Goal: Information Seeking & Learning: Find specific page/section

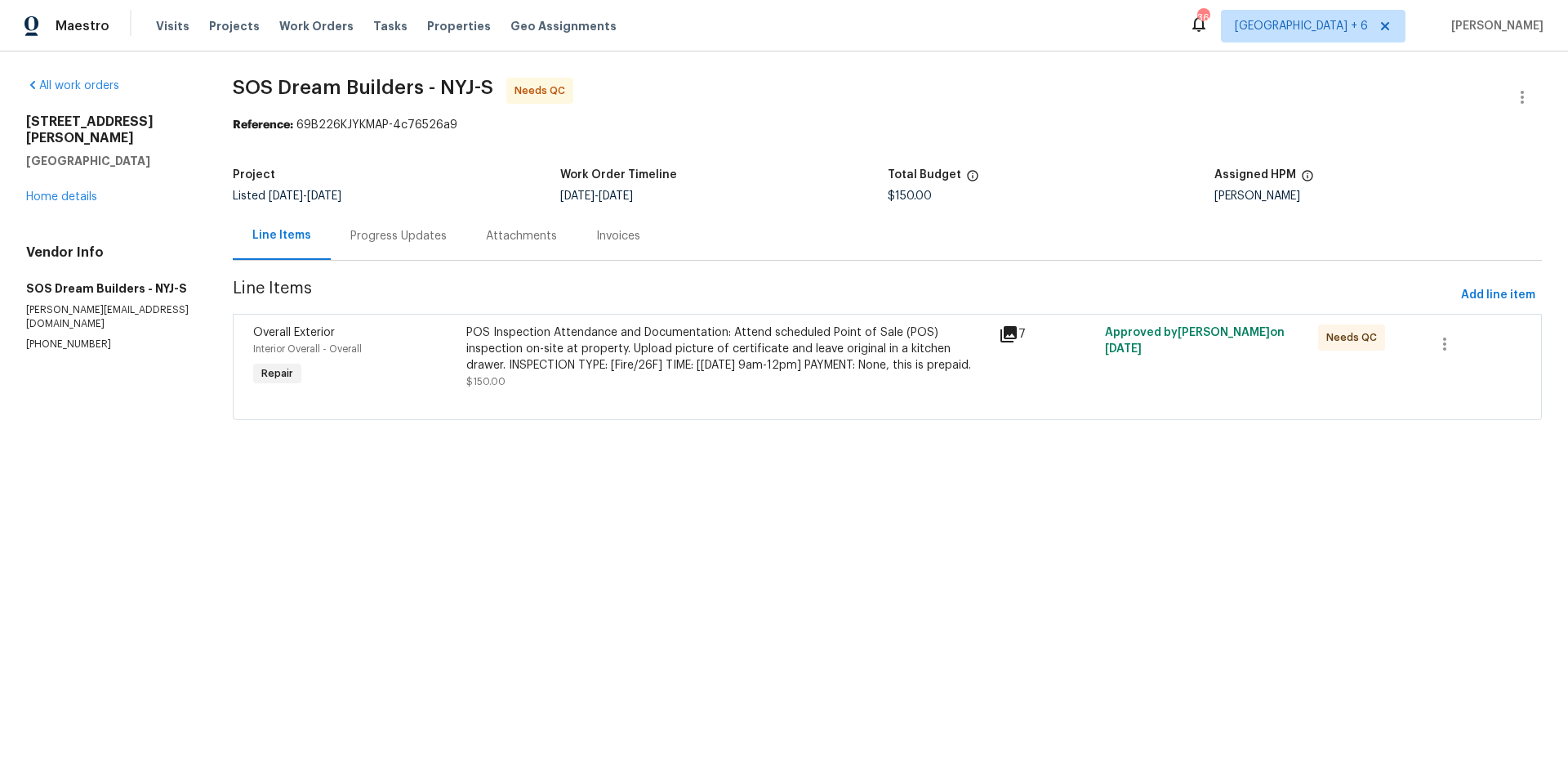
click at [389, 234] on div "Progress Updates" at bounding box center [398, 235] width 96 height 16
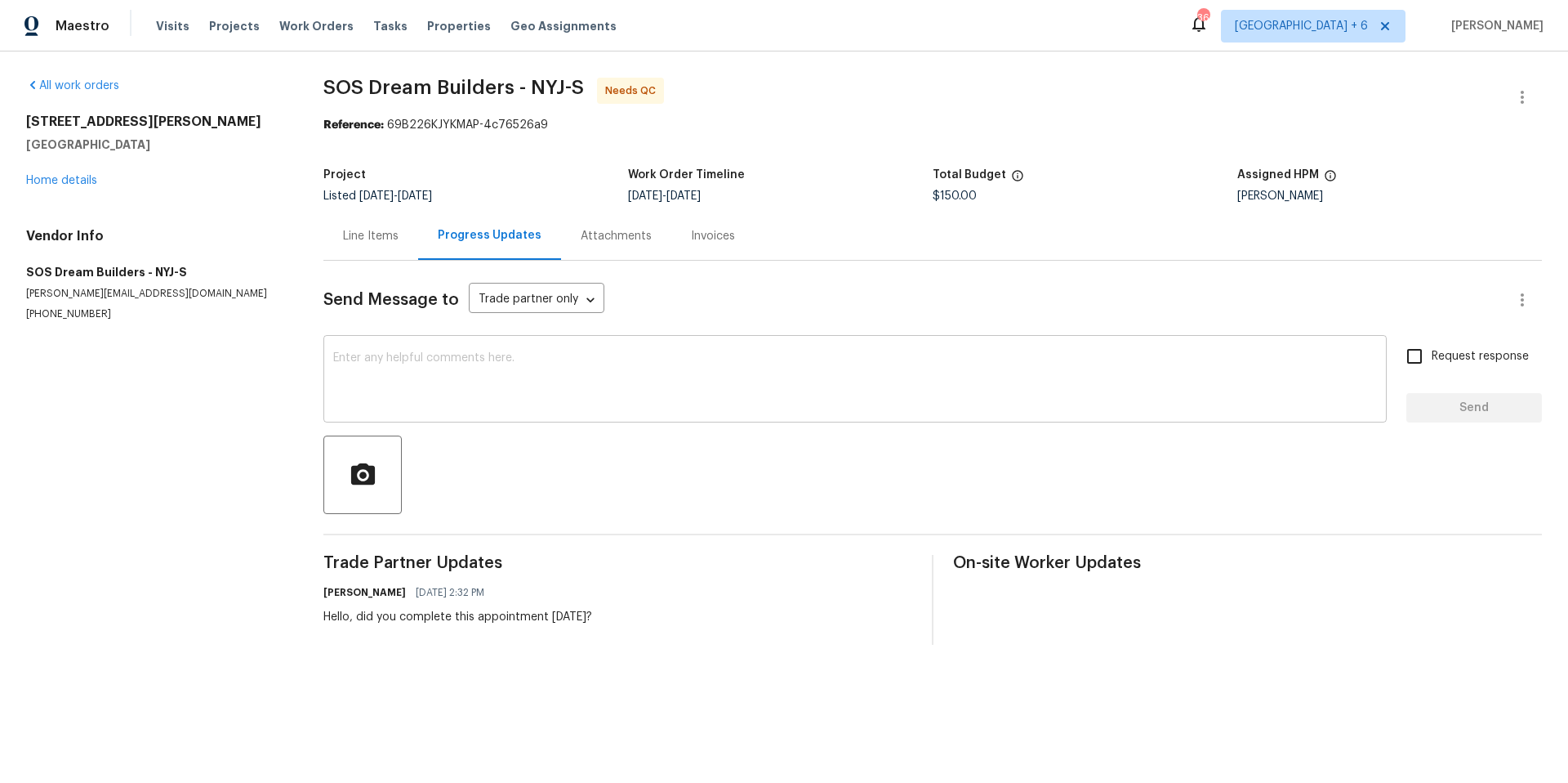
click at [777, 359] on textarea at bounding box center [855, 381] width 1044 height 57
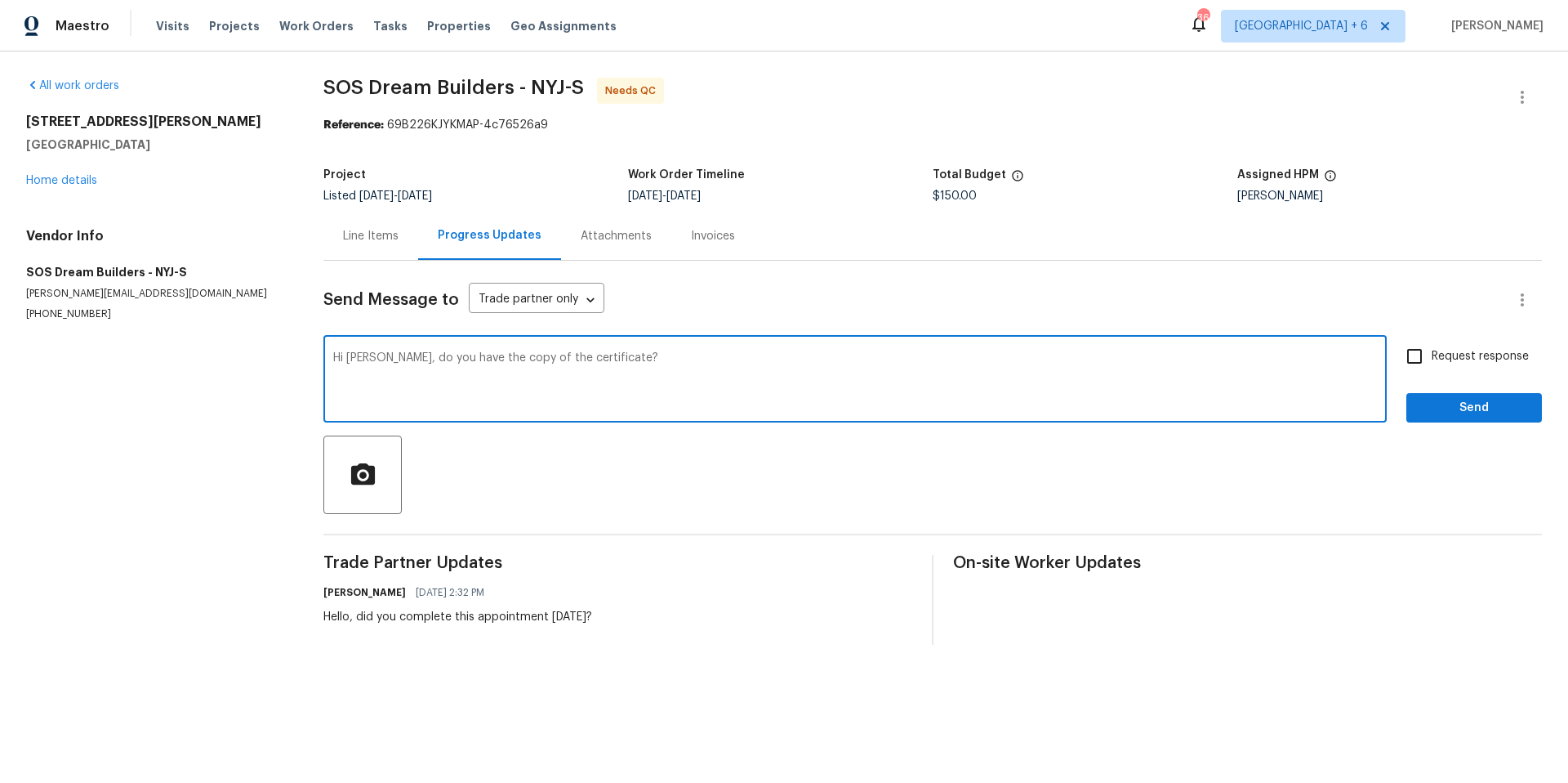
type textarea "Hi [PERSON_NAME], do you have the copy of the certificate?"
click at [1403, 360] on input "Request response" at bounding box center [1414, 356] width 35 height 35
checkbox input "true"
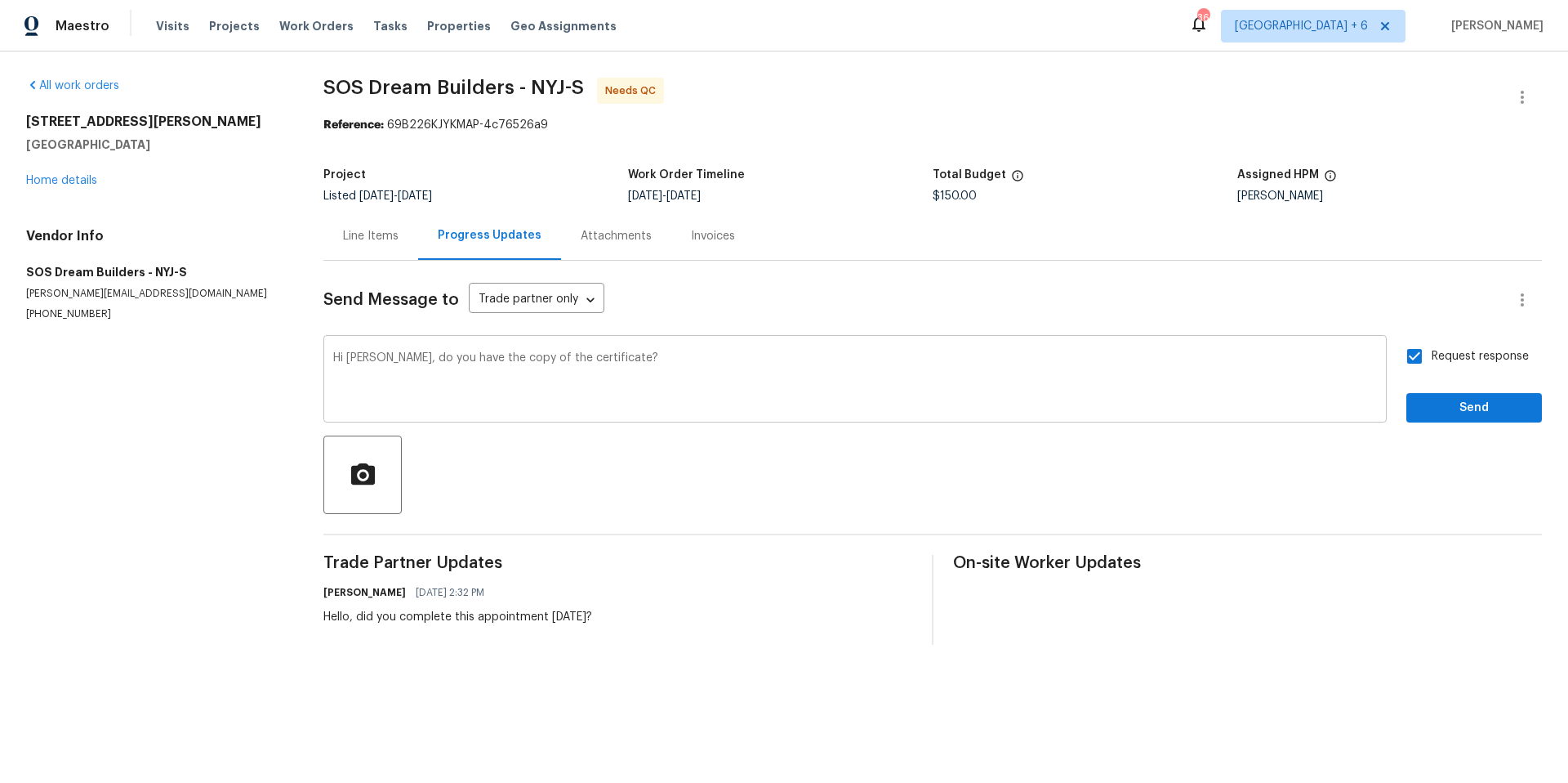
click at [647, 348] on div "Hi [PERSON_NAME], do you have the copy of the certificate? x ​" at bounding box center [854, 381] width 1064 height 84
click at [1485, 412] on span "Send" at bounding box center [1474, 408] width 110 height 20
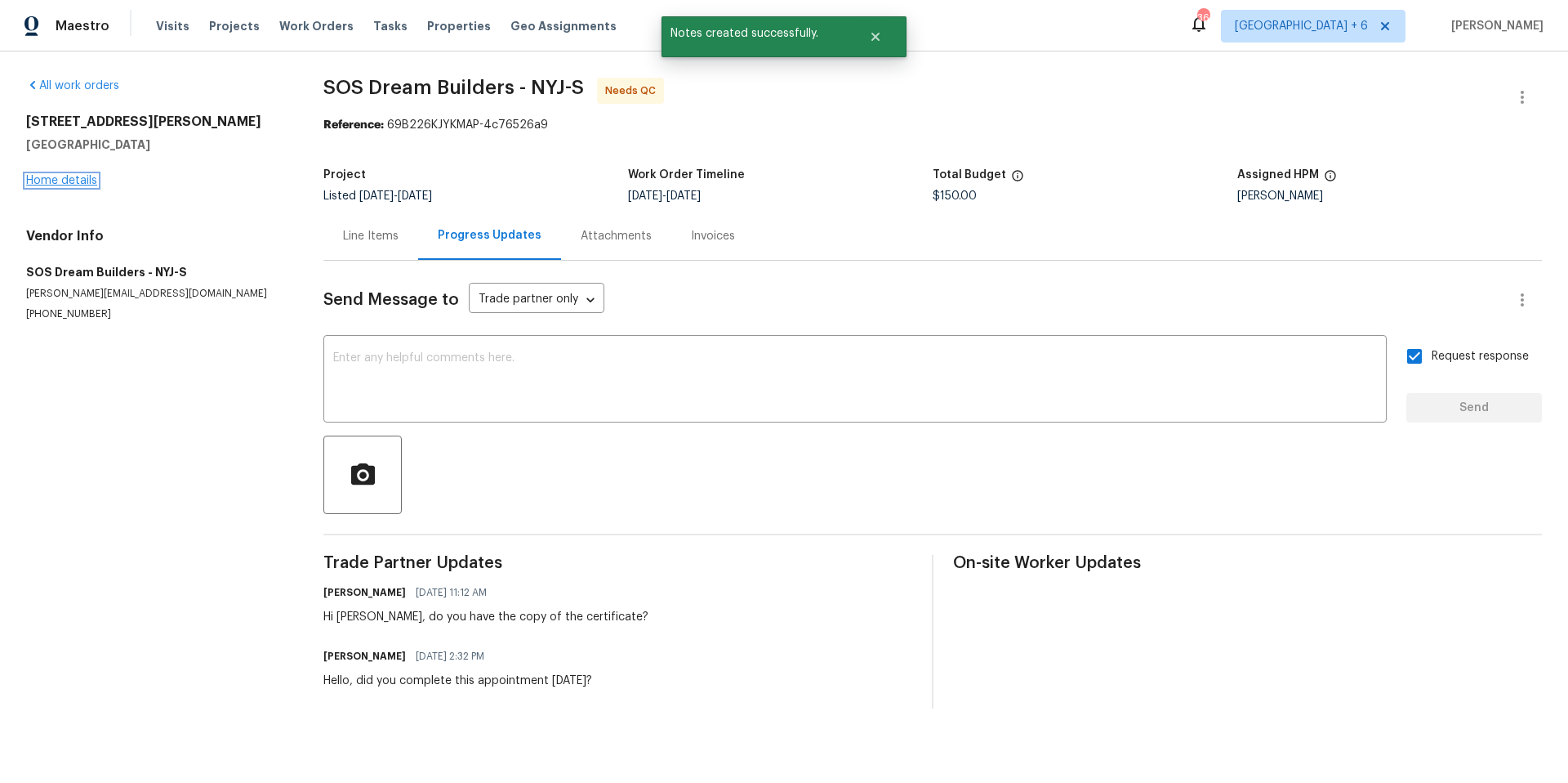
click at [36, 176] on link "Home details" at bounding box center [62, 181] width 71 height 12
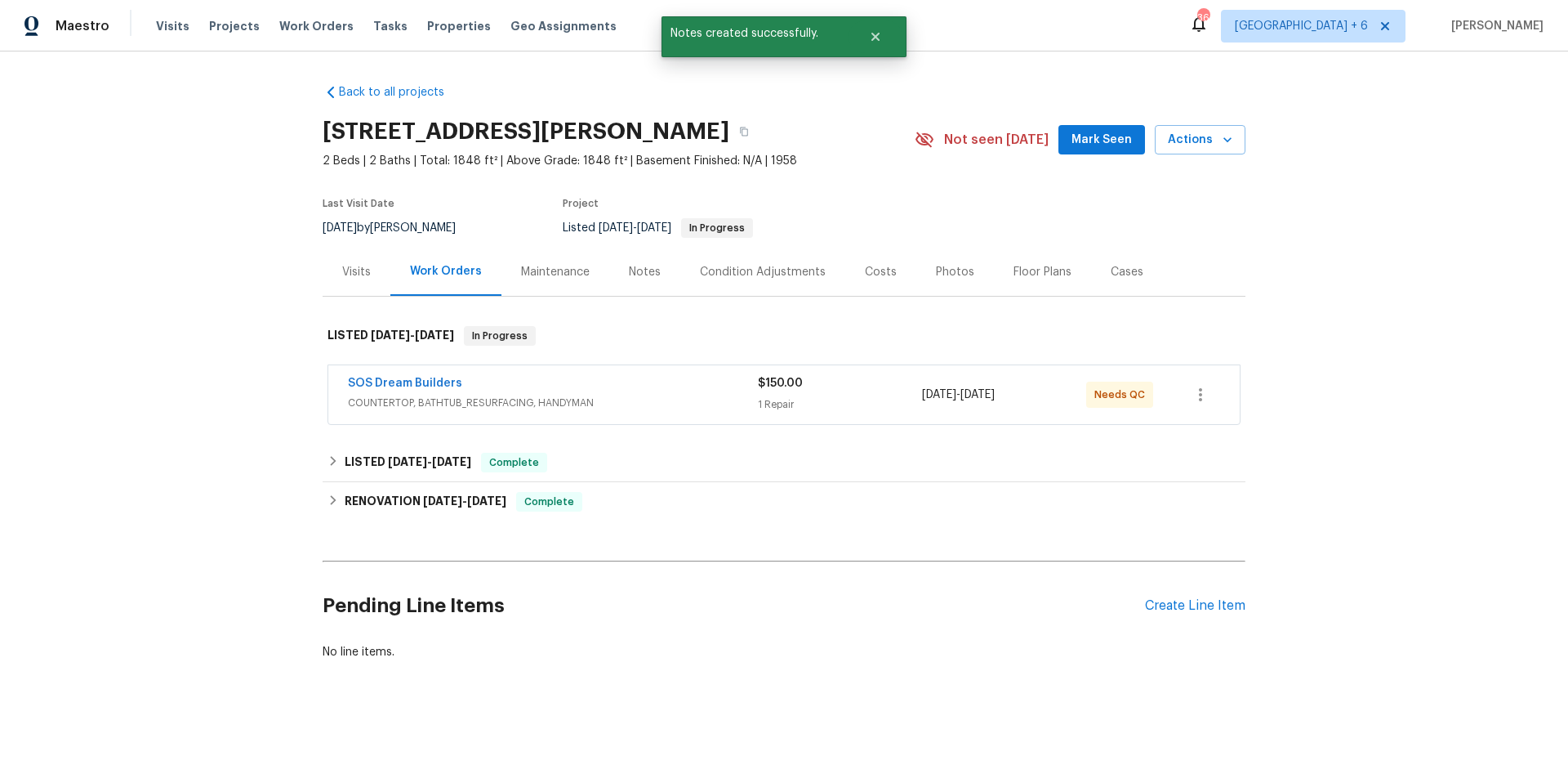
click at [362, 262] on div "Visits" at bounding box center [357, 271] width 67 height 48
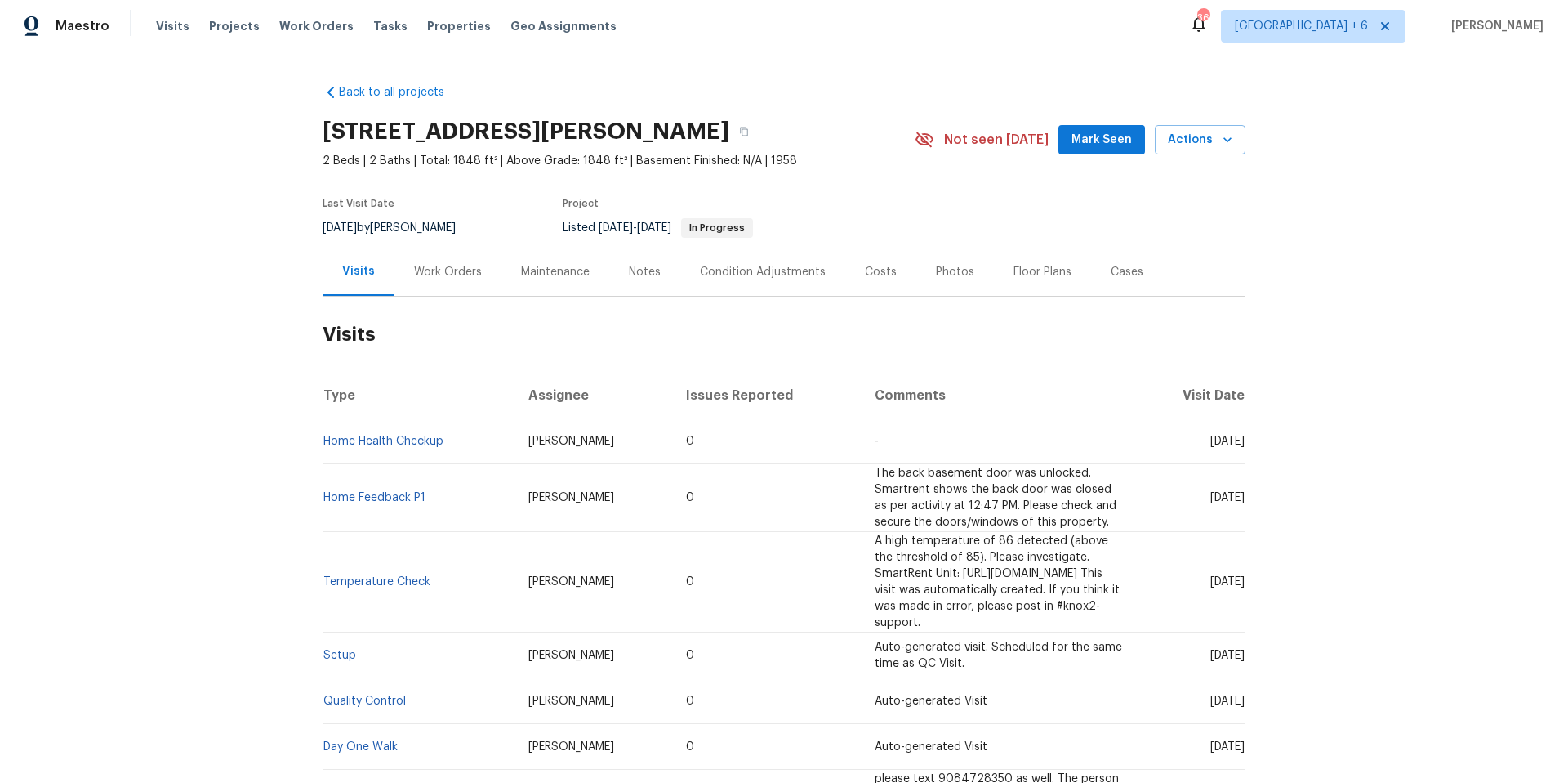
click at [414, 272] on div "Work Orders" at bounding box center [448, 272] width 67 height 16
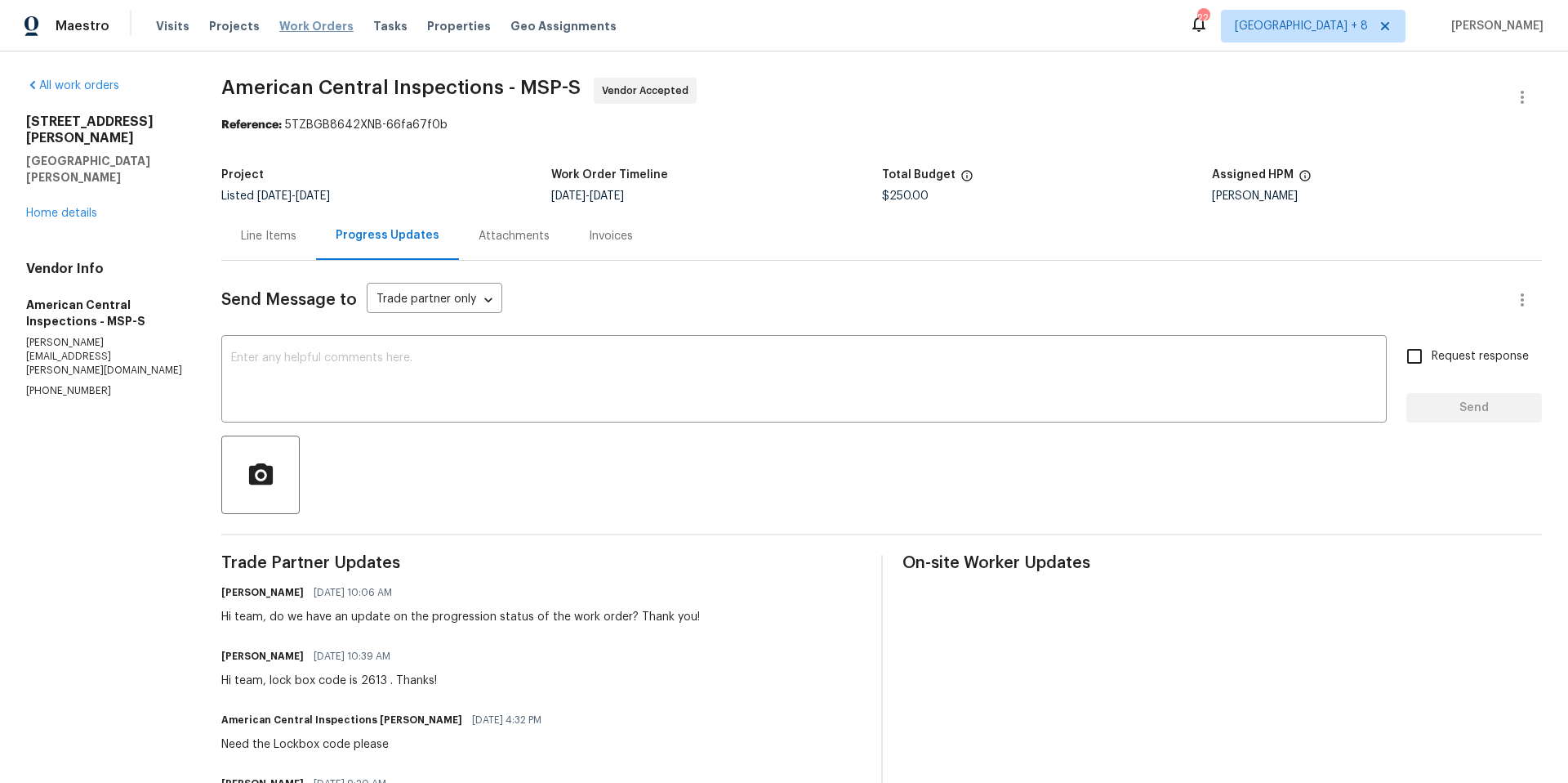
click at [300, 29] on span "Work Orders" at bounding box center [316, 25] width 74 height 16
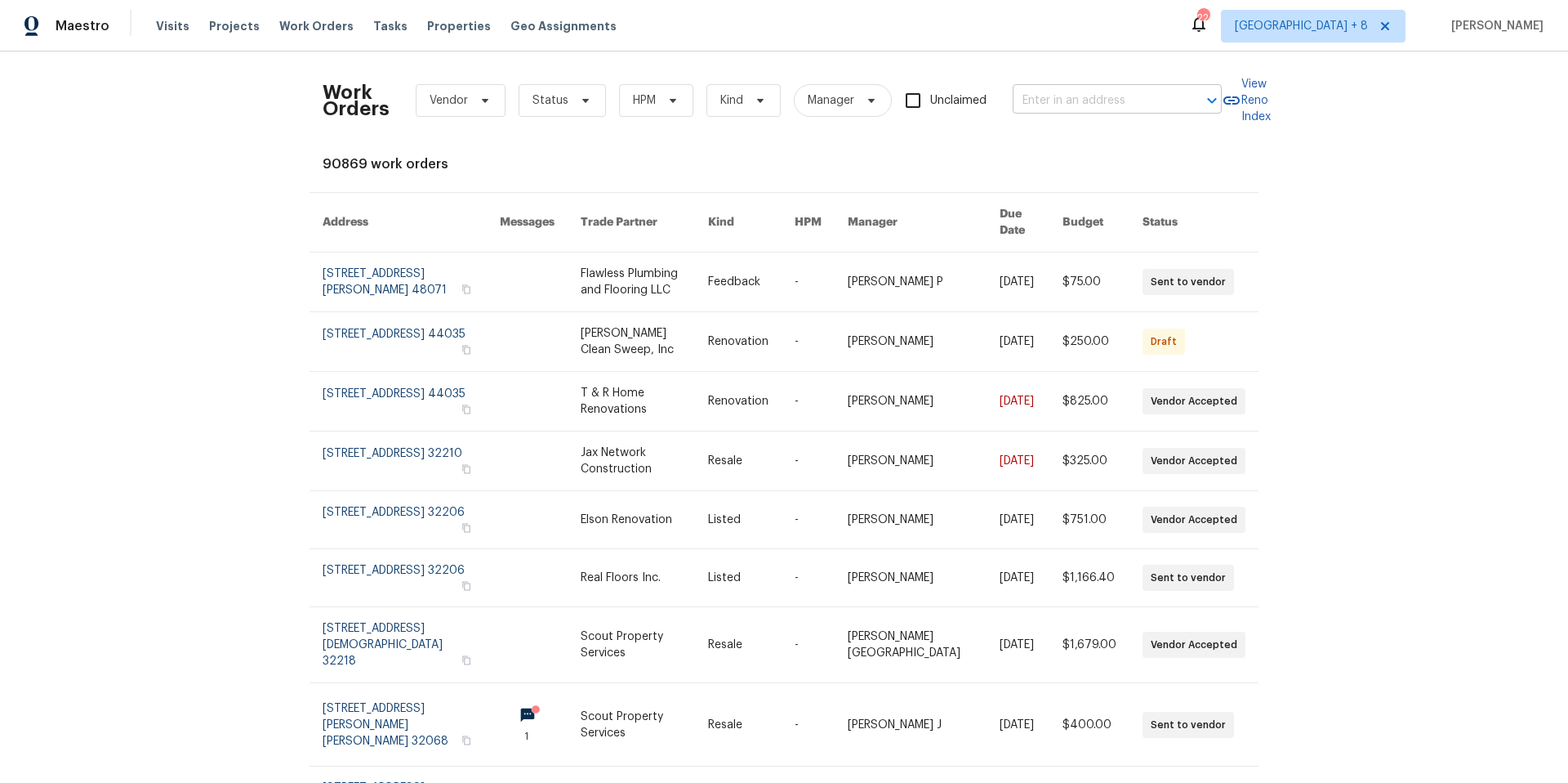
click at [1109, 103] on input "text" at bounding box center [1095, 101] width 164 height 25
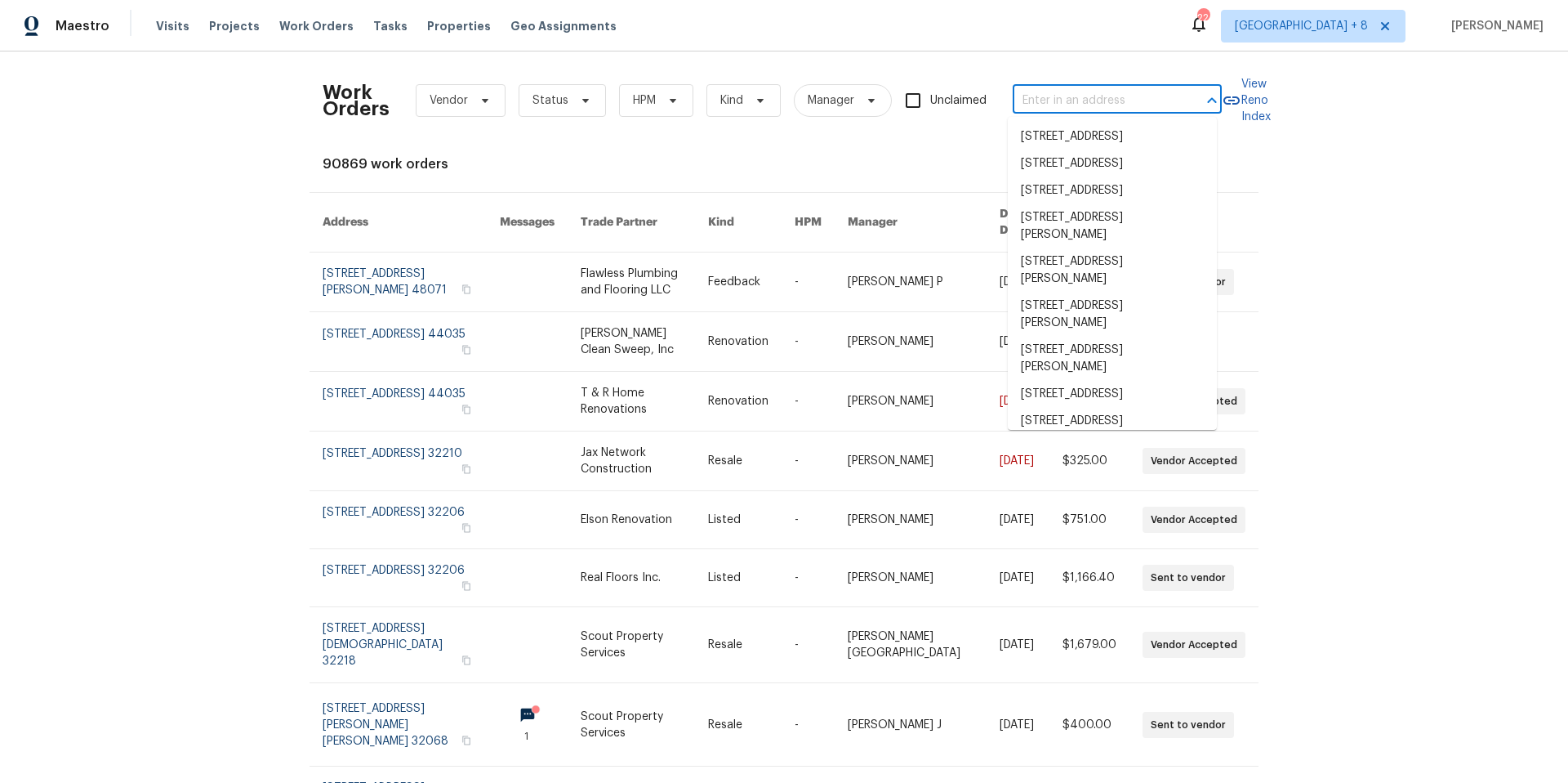
paste input "5749 27th Ave S Minneapolis MN 55417"
type input "5749 27th Ave S Minneapolis MN 55417"
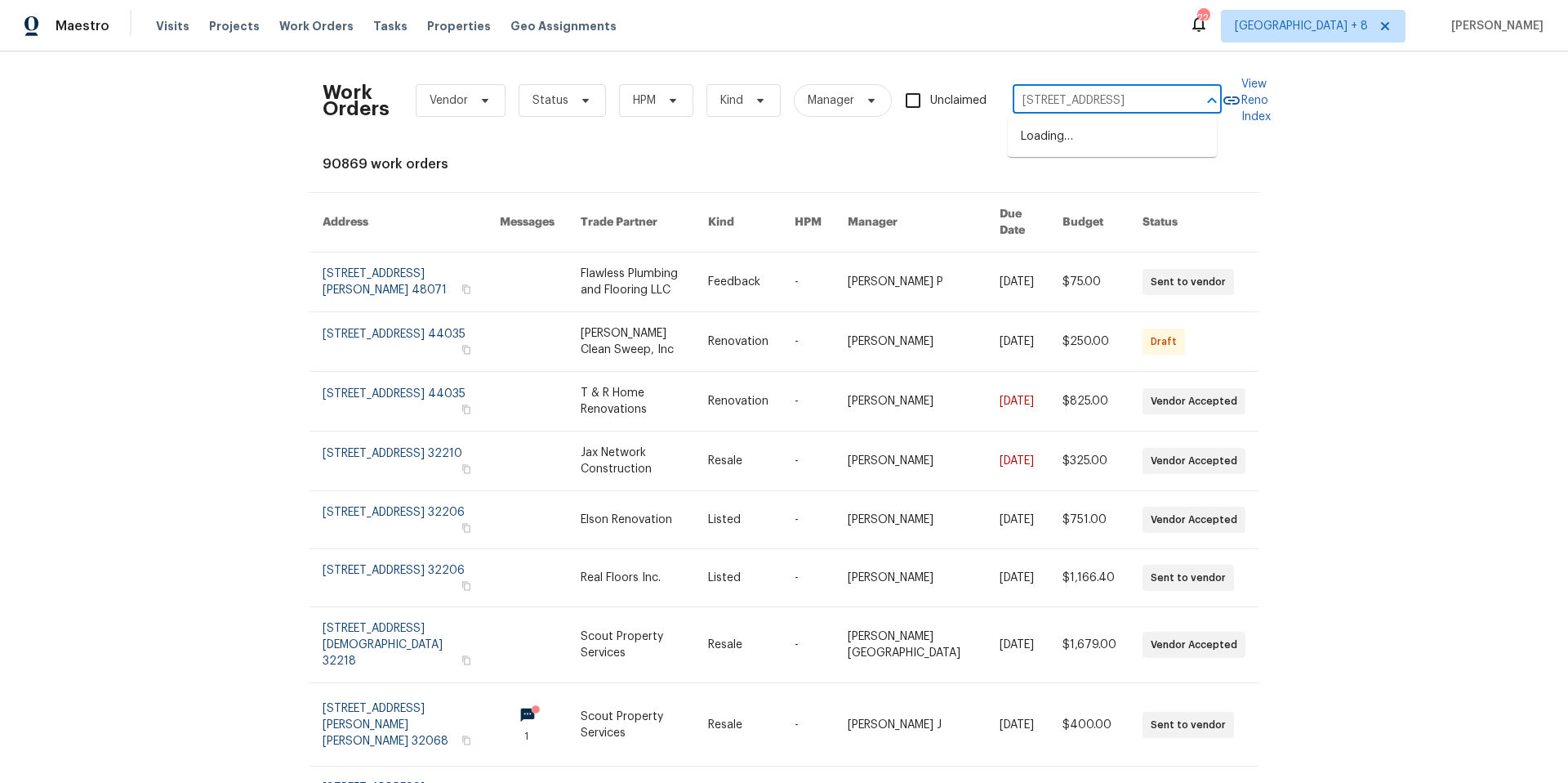
scroll to position [0, 53]
click at [1123, 129] on li "5749 27th Ave S, Minneapolis, MN 55417" at bounding box center [1113, 137] width 209 height 27
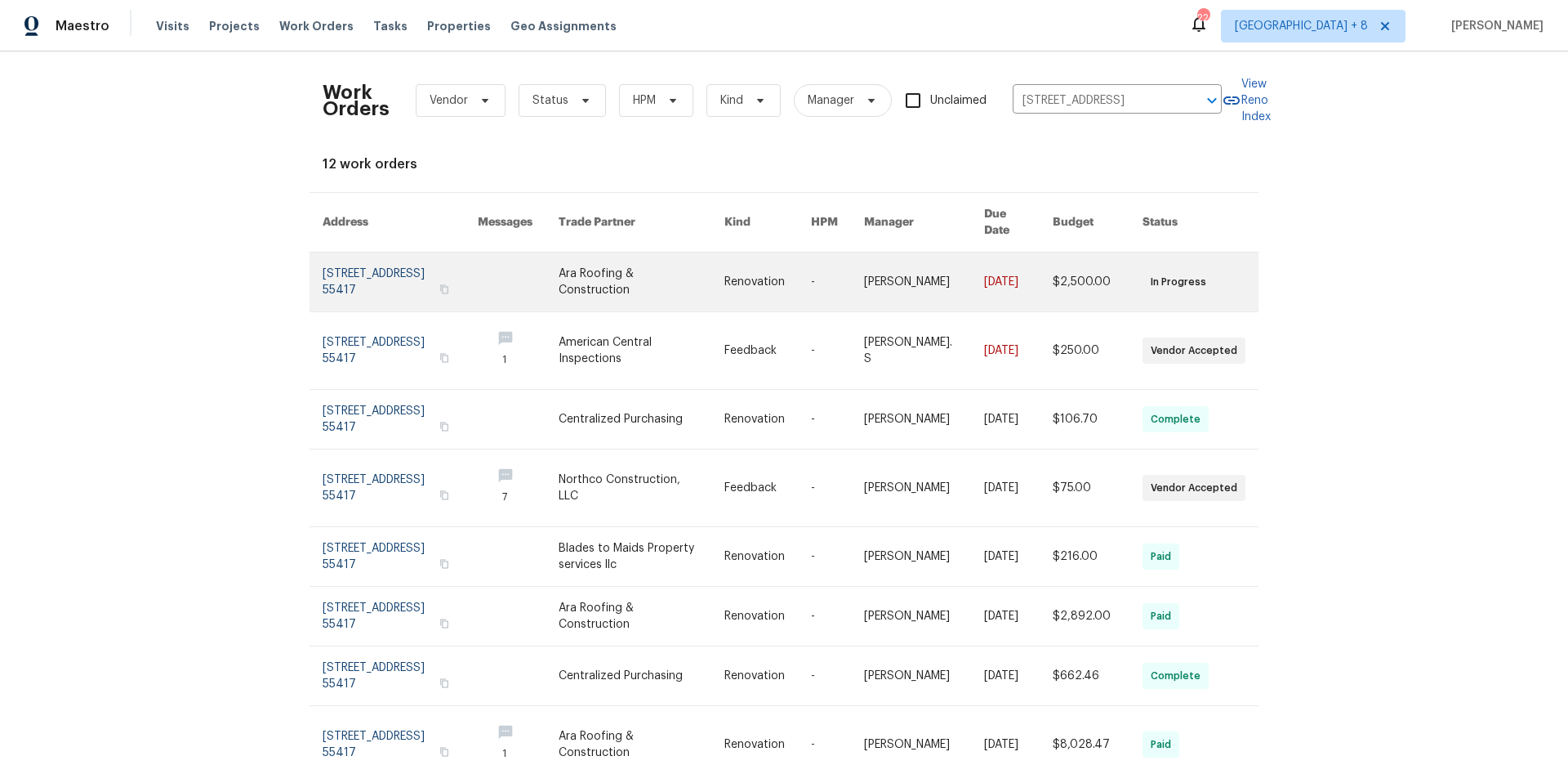
click at [362, 280] on link at bounding box center [401, 282] width 155 height 59
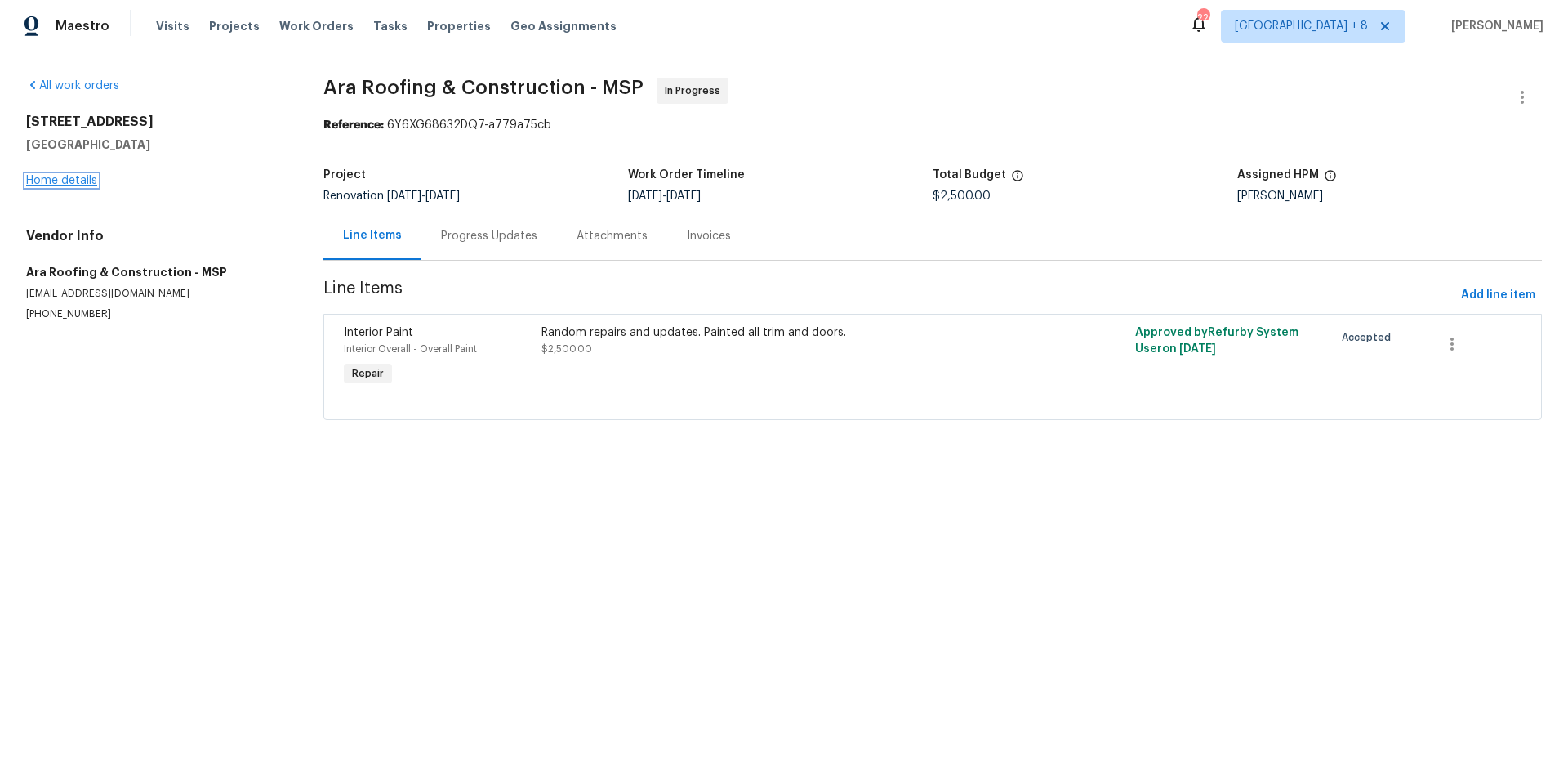
click at [55, 181] on link "Home details" at bounding box center [62, 181] width 71 height 12
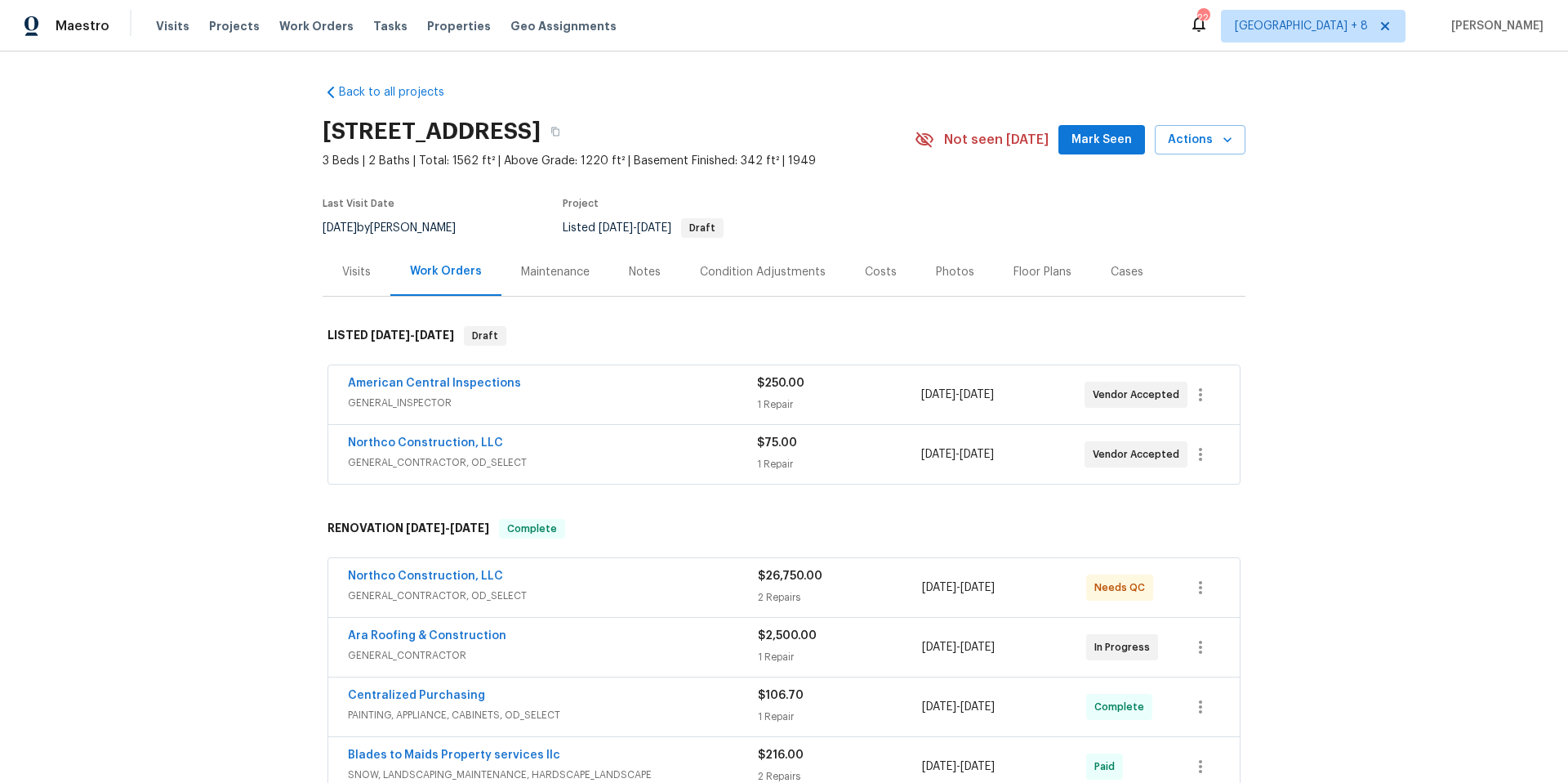
click at [606, 447] on div "Northco Construction, LLC" at bounding box center [552, 444] width 409 height 19
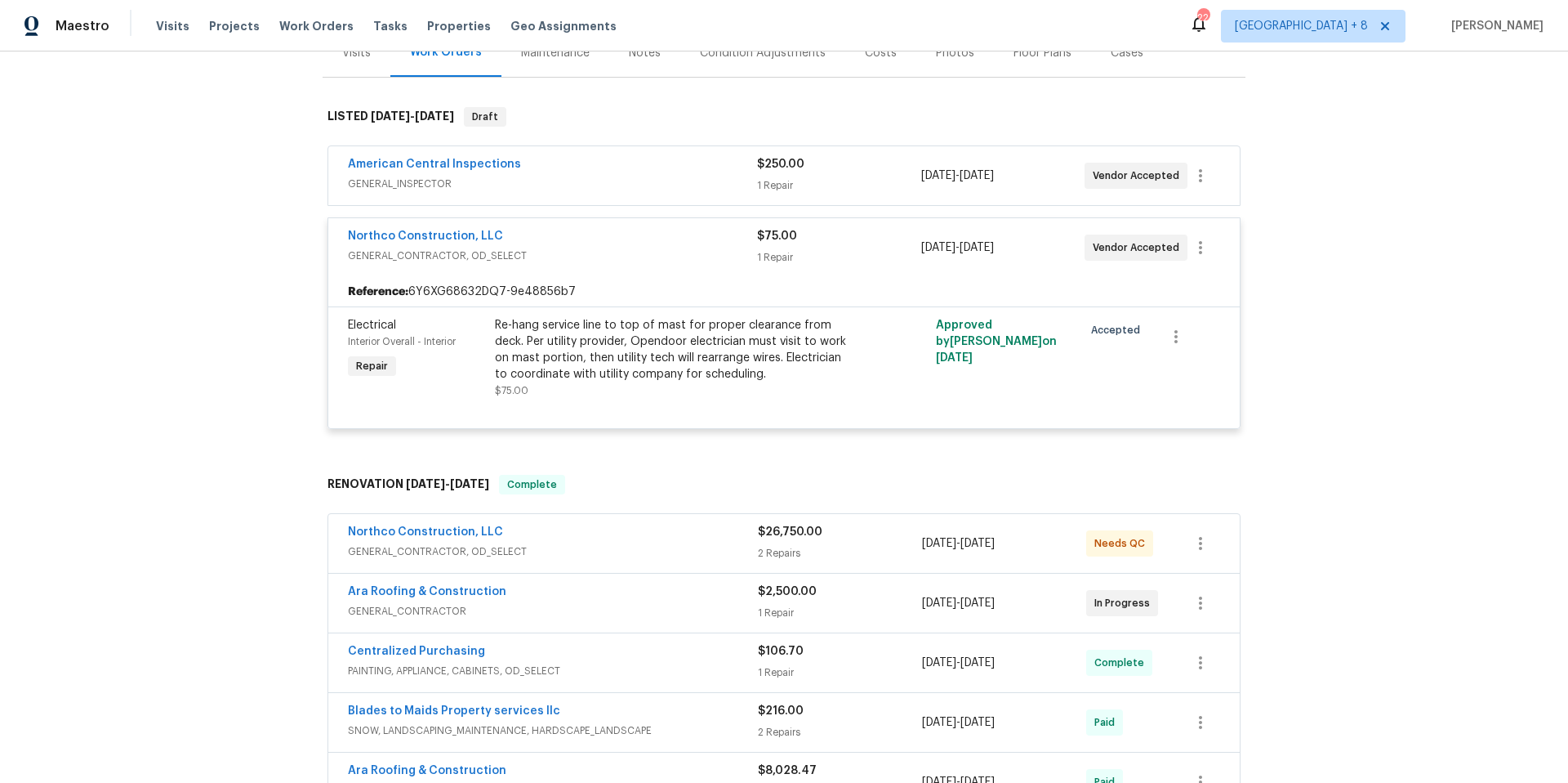
scroll to position [221, 0]
click at [590, 535] on div "Northco Construction, LLC" at bounding box center [553, 531] width 410 height 19
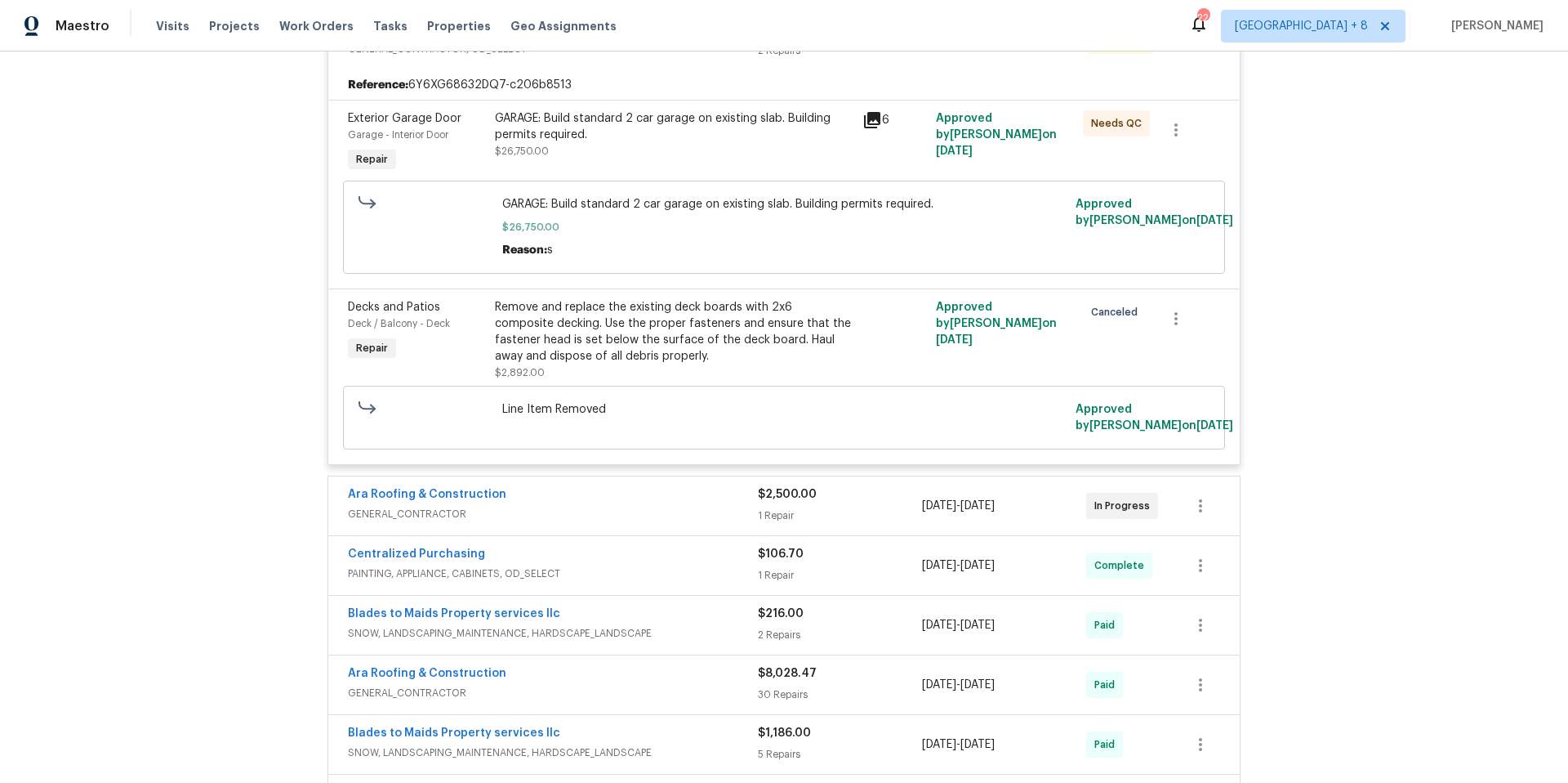
scroll to position [750, 0]
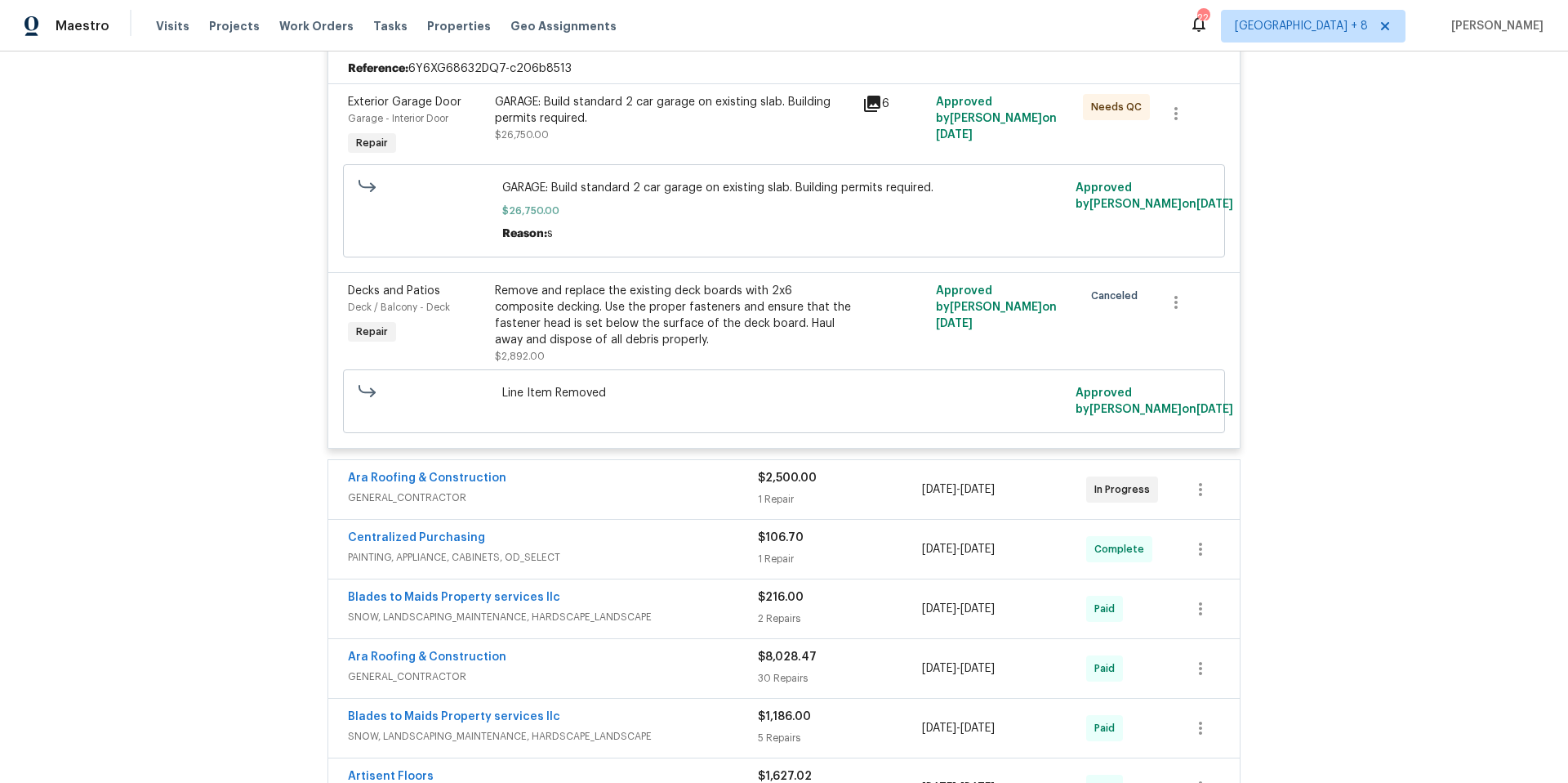
click at [692, 499] on span "GENERAL_CONTRACTOR" at bounding box center [553, 497] width 410 height 16
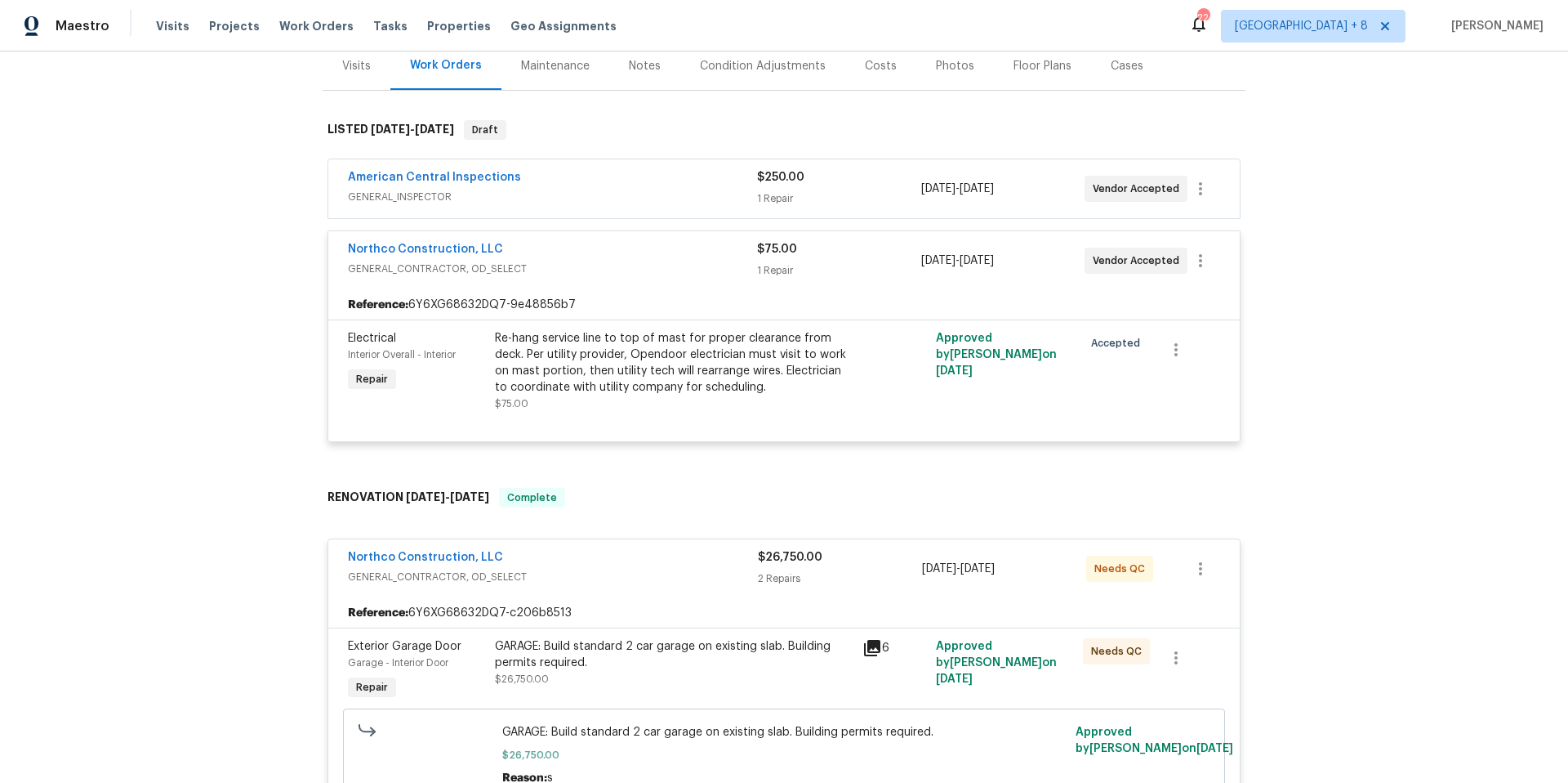
scroll to position [183, 0]
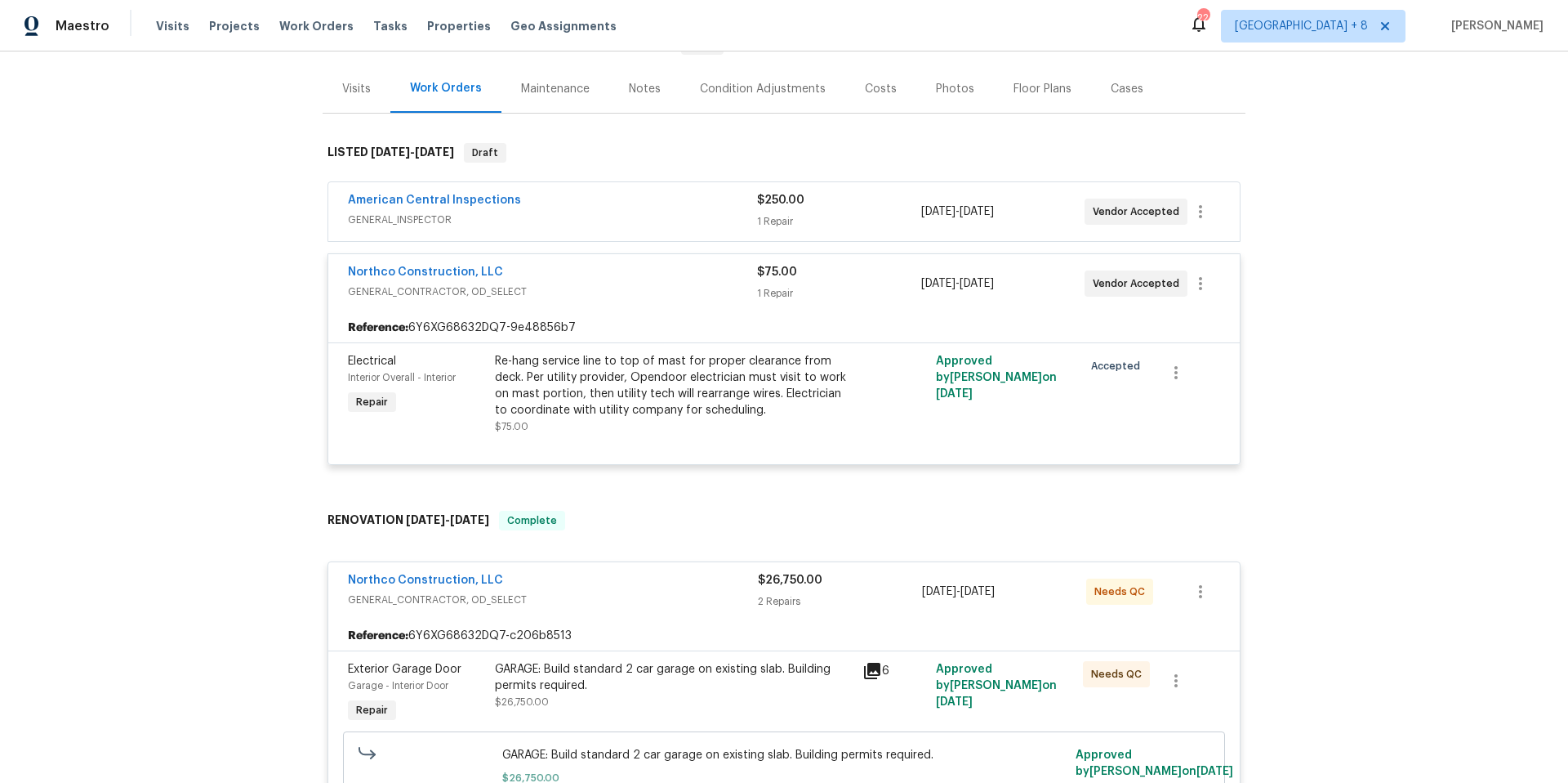
click at [599, 202] on div "American Central Inspections" at bounding box center [552, 202] width 409 height 19
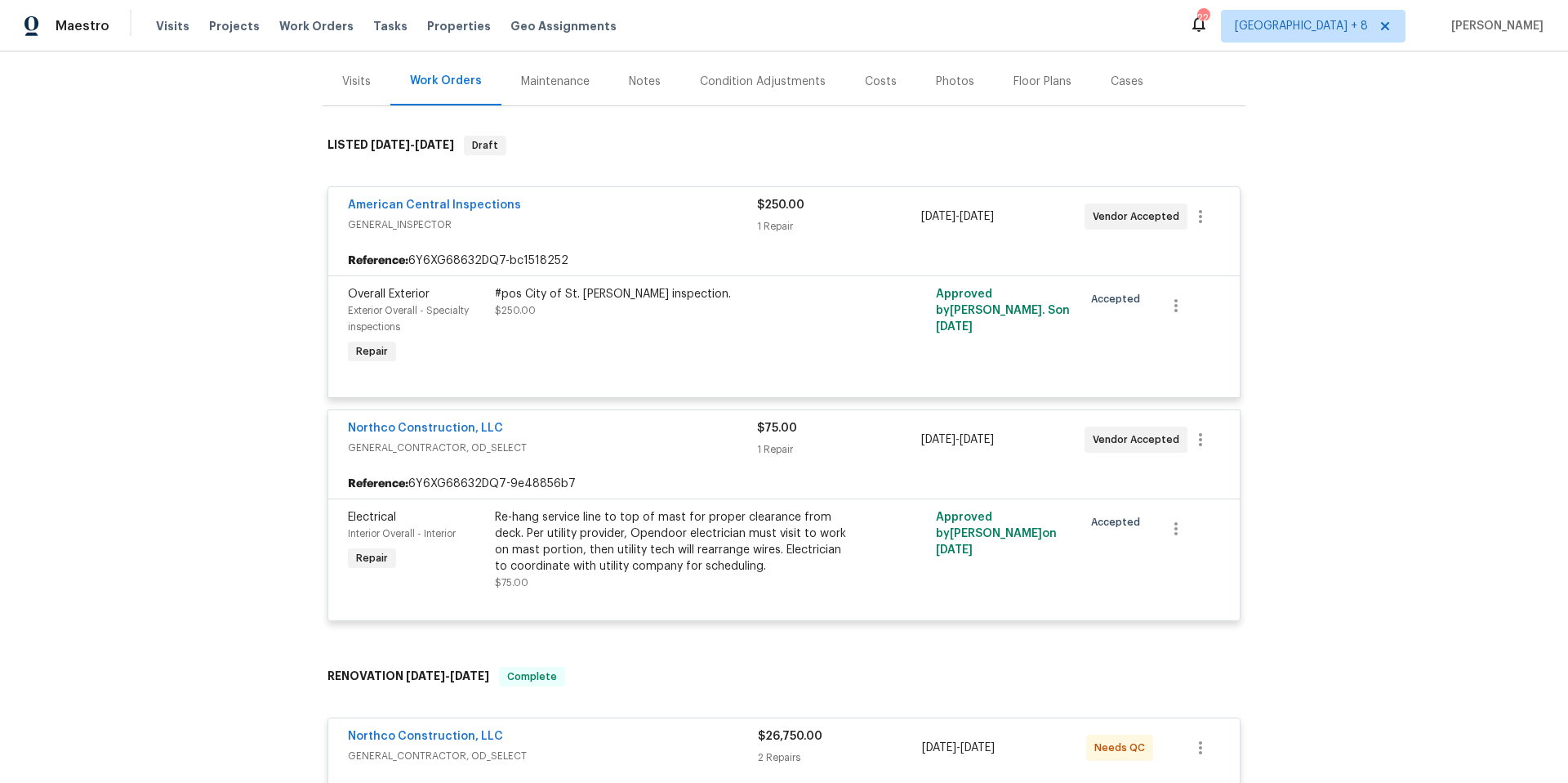
scroll to position [106, 0]
